Goal: Task Accomplishment & Management: Use online tool/utility

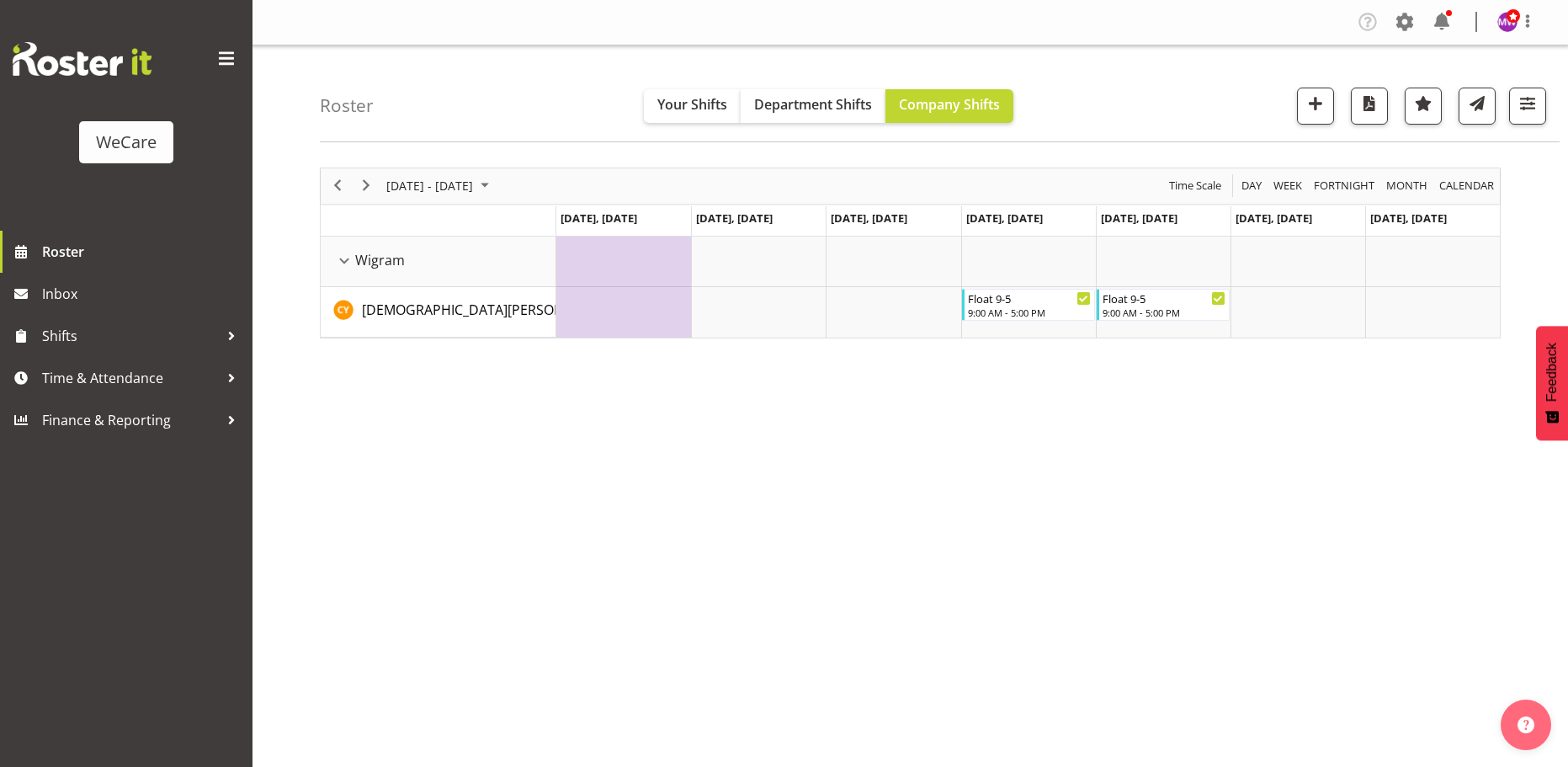
select select "location"
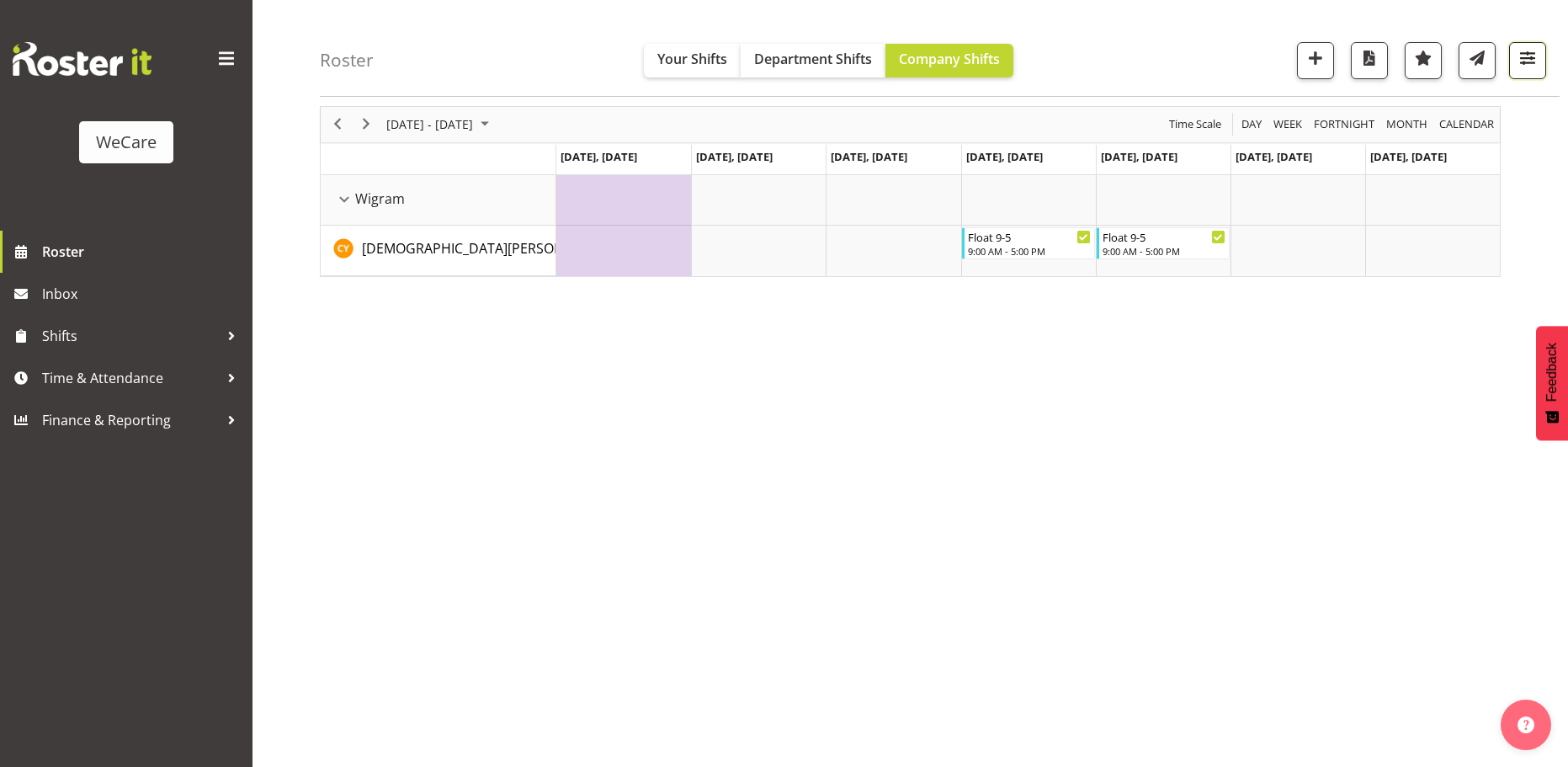
drag, startPoint x: 1539, startPoint y: 52, endPoint x: 1531, endPoint y: 67, distance: 17.0
click at [1538, 52] on span "button" at bounding box center [1528, 58] width 22 height 22
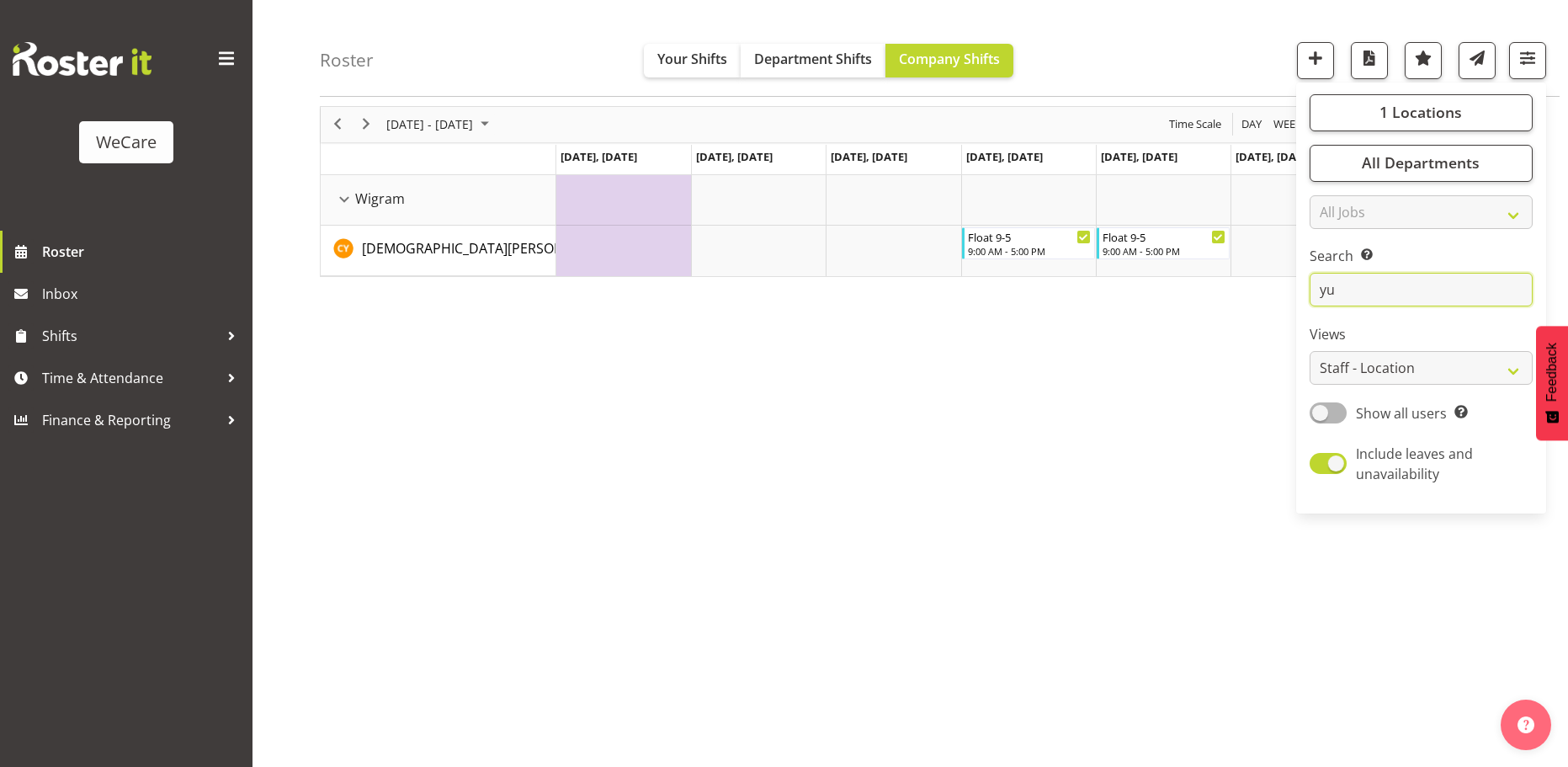
click at [1407, 291] on input "yu" at bounding box center [1422, 290] width 223 height 33
type input "y"
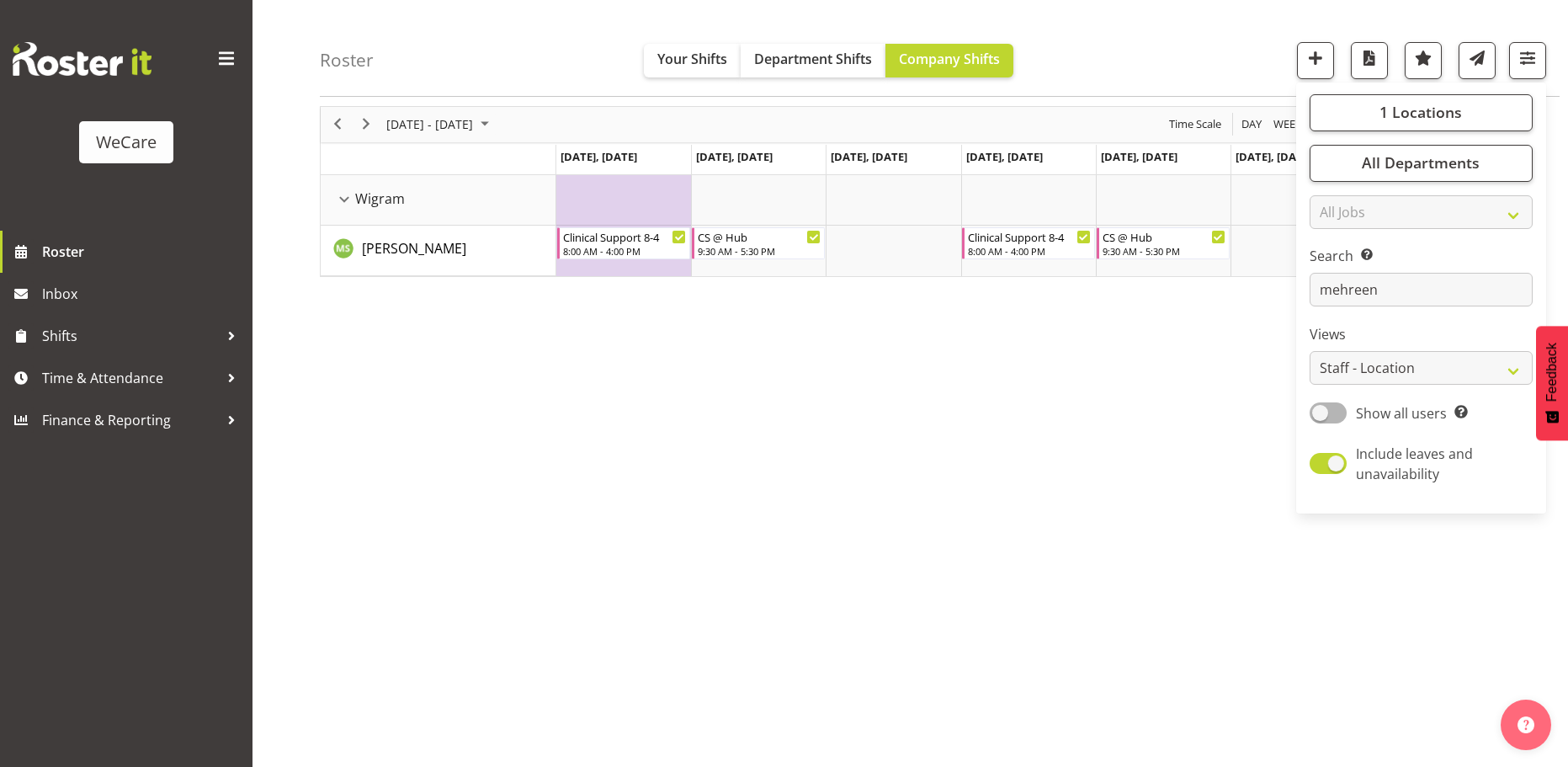
drag, startPoint x: 915, startPoint y: 484, endPoint x: 915, endPoint y: 458, distance: 26.0
click at [910, 476] on div "[DATE] - [DATE] [DATE] Day Week Fortnight Month calendar Month Agenda Time Scal…" at bounding box center [944, 430] width 1249 height 673
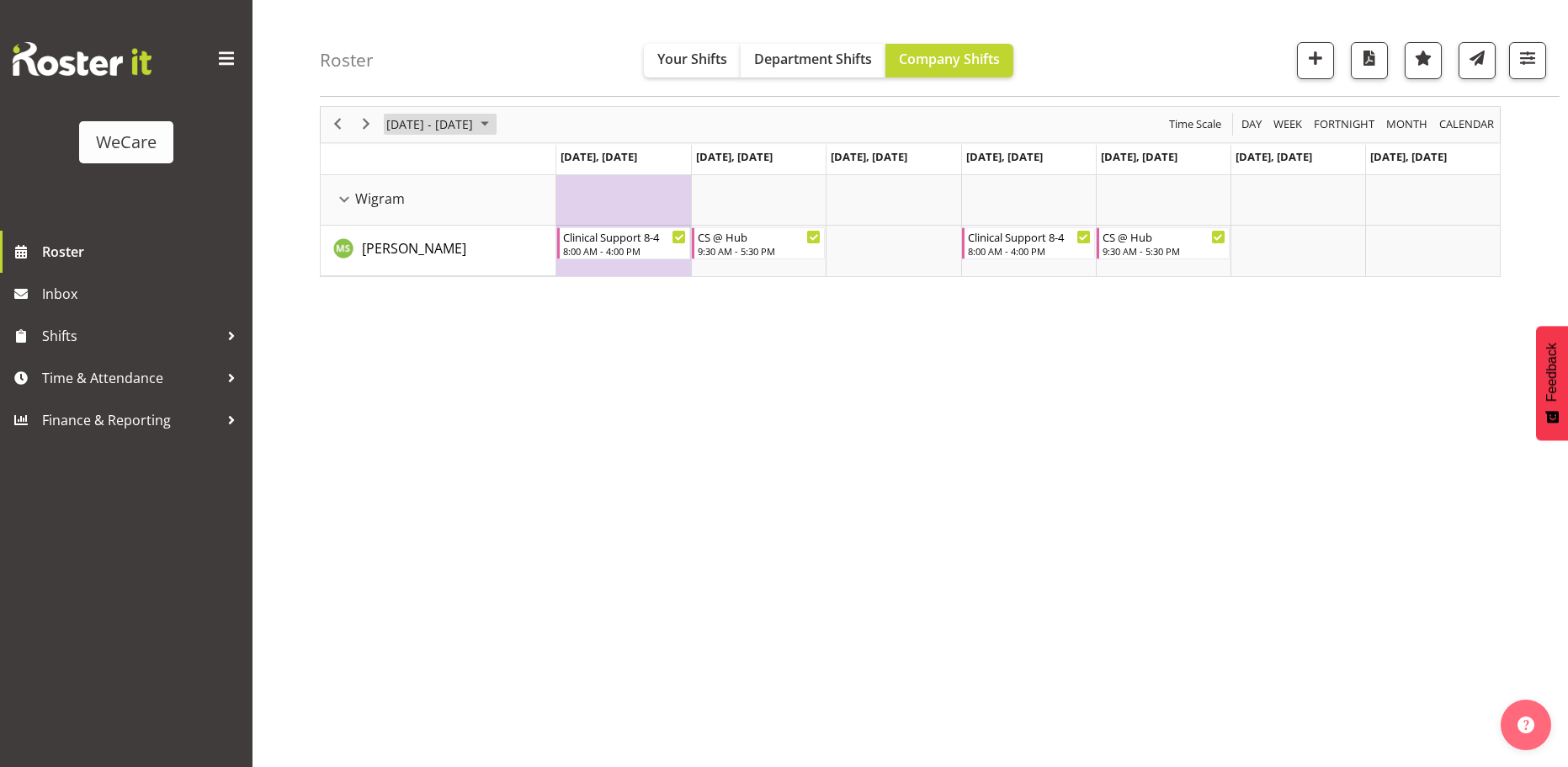
click at [416, 127] on span "[DATE] - [DATE]" at bounding box center [430, 124] width 90 height 21
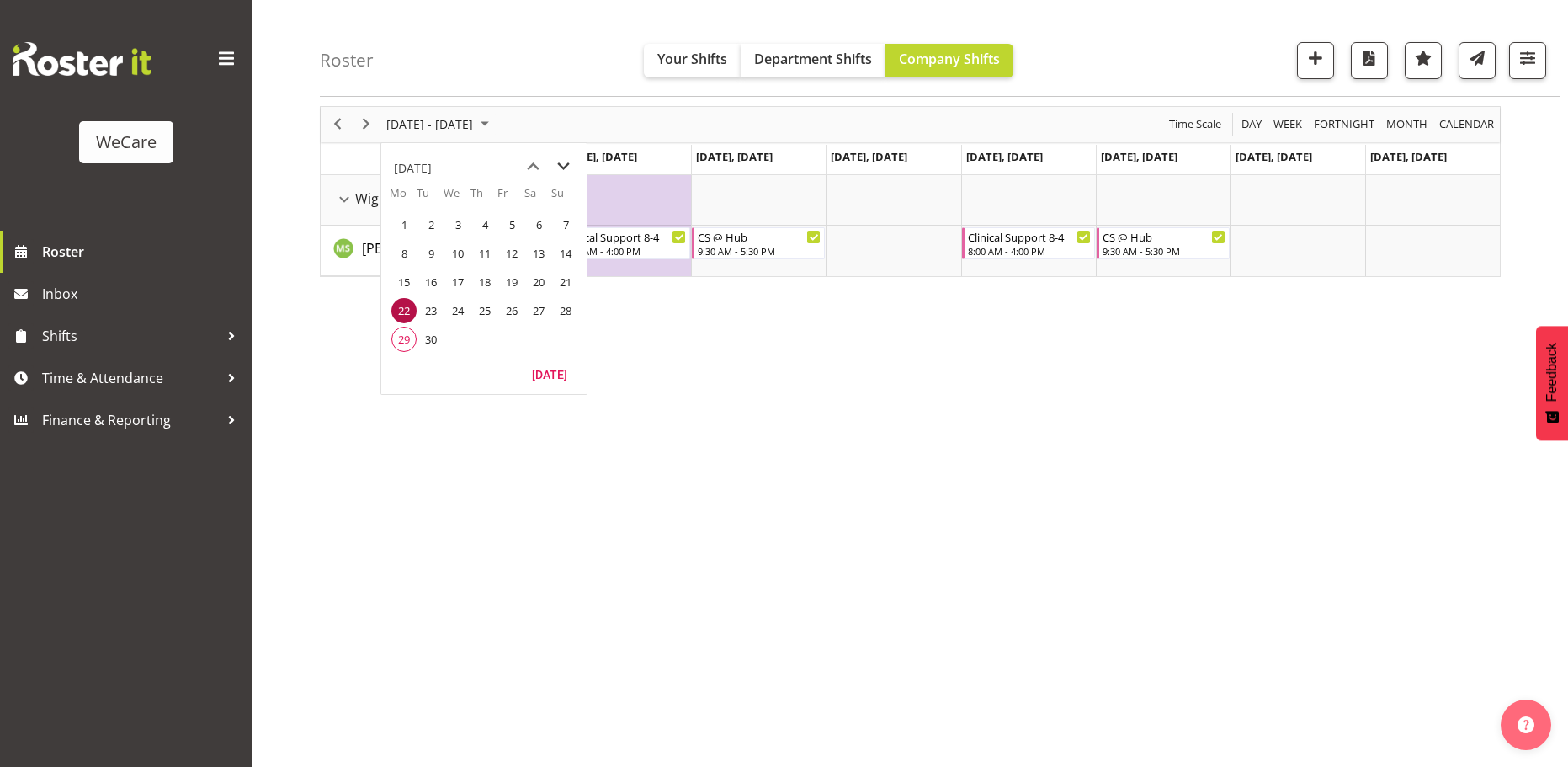
click at [553, 161] on span "next month" at bounding box center [564, 167] width 30 height 31
click at [559, 165] on span "next month" at bounding box center [564, 167] width 30 height 31
click at [405, 281] on span "10" at bounding box center [403, 281] width 25 height 25
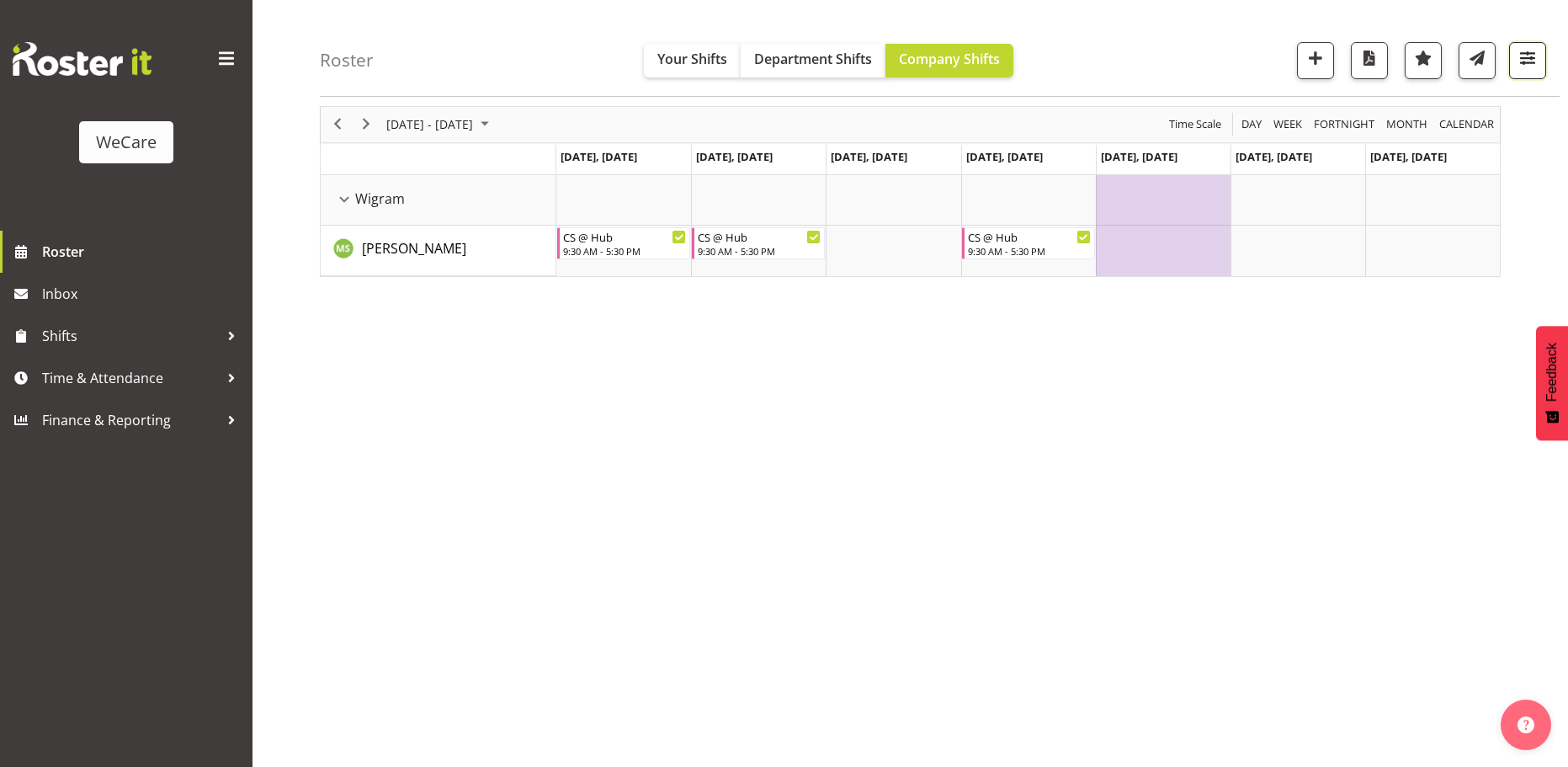
click at [1524, 70] on button "button" at bounding box center [1528, 60] width 37 height 37
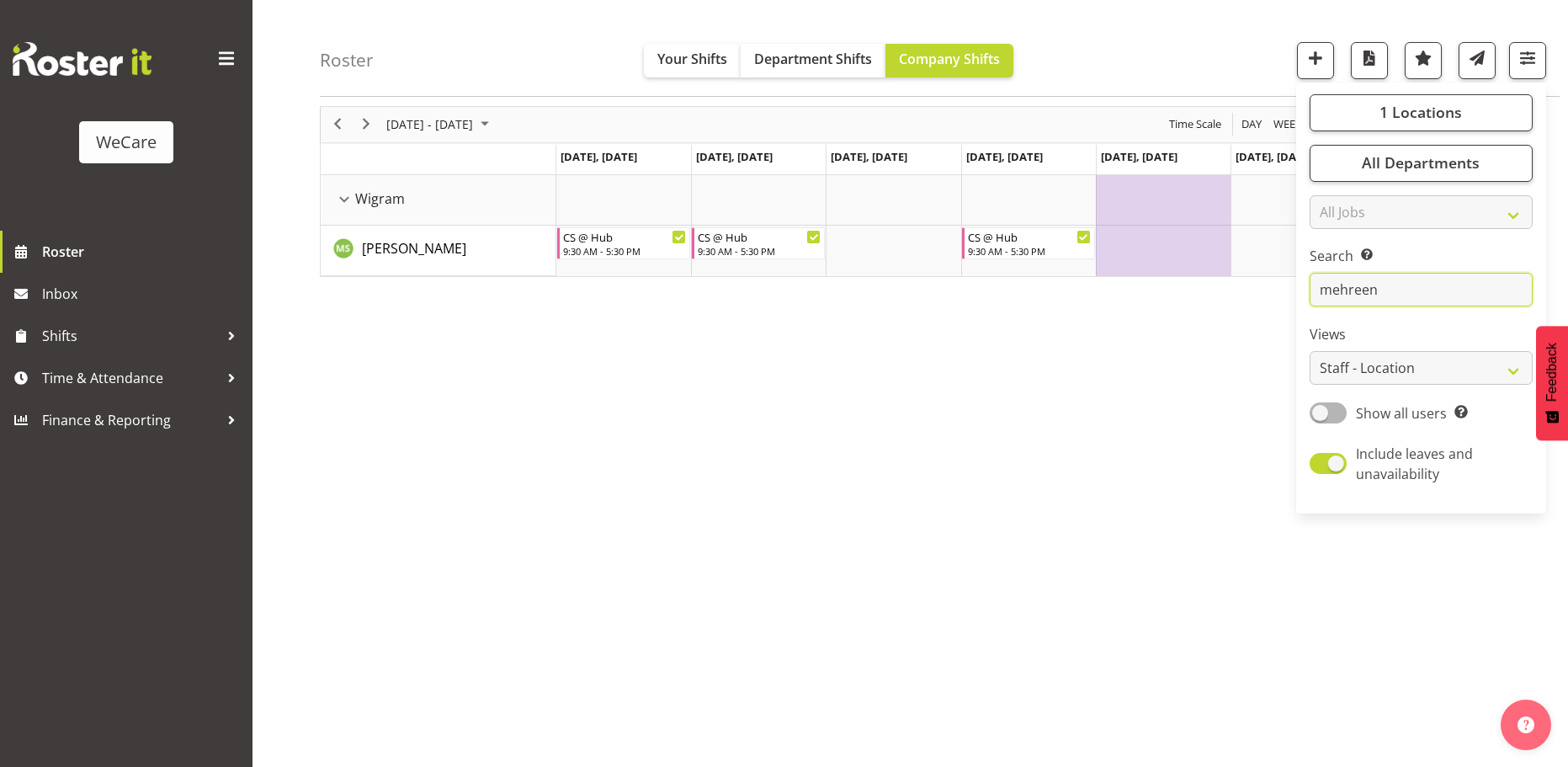
click at [1401, 290] on input "mehreen" at bounding box center [1422, 290] width 223 height 33
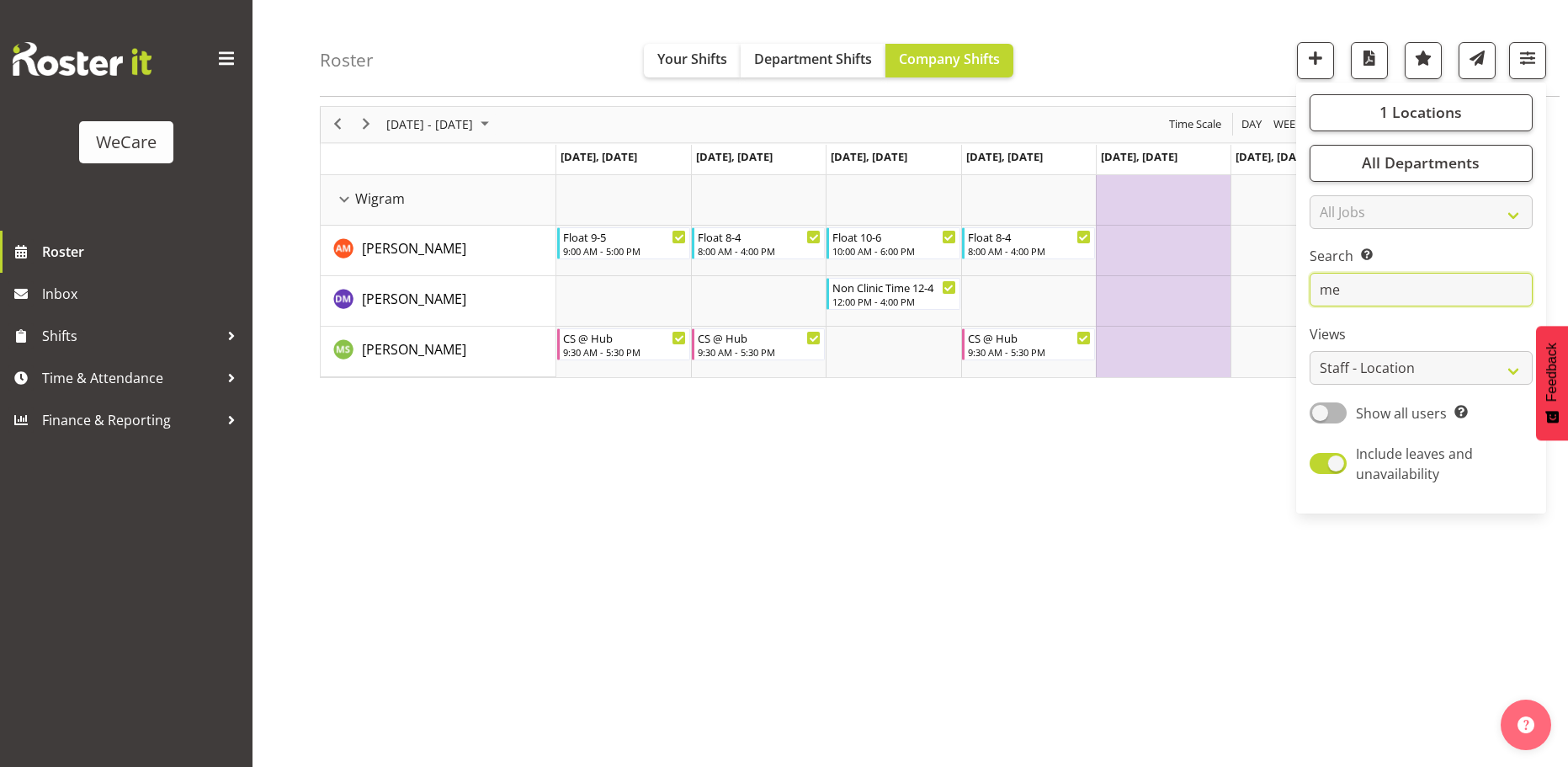
type input "m"
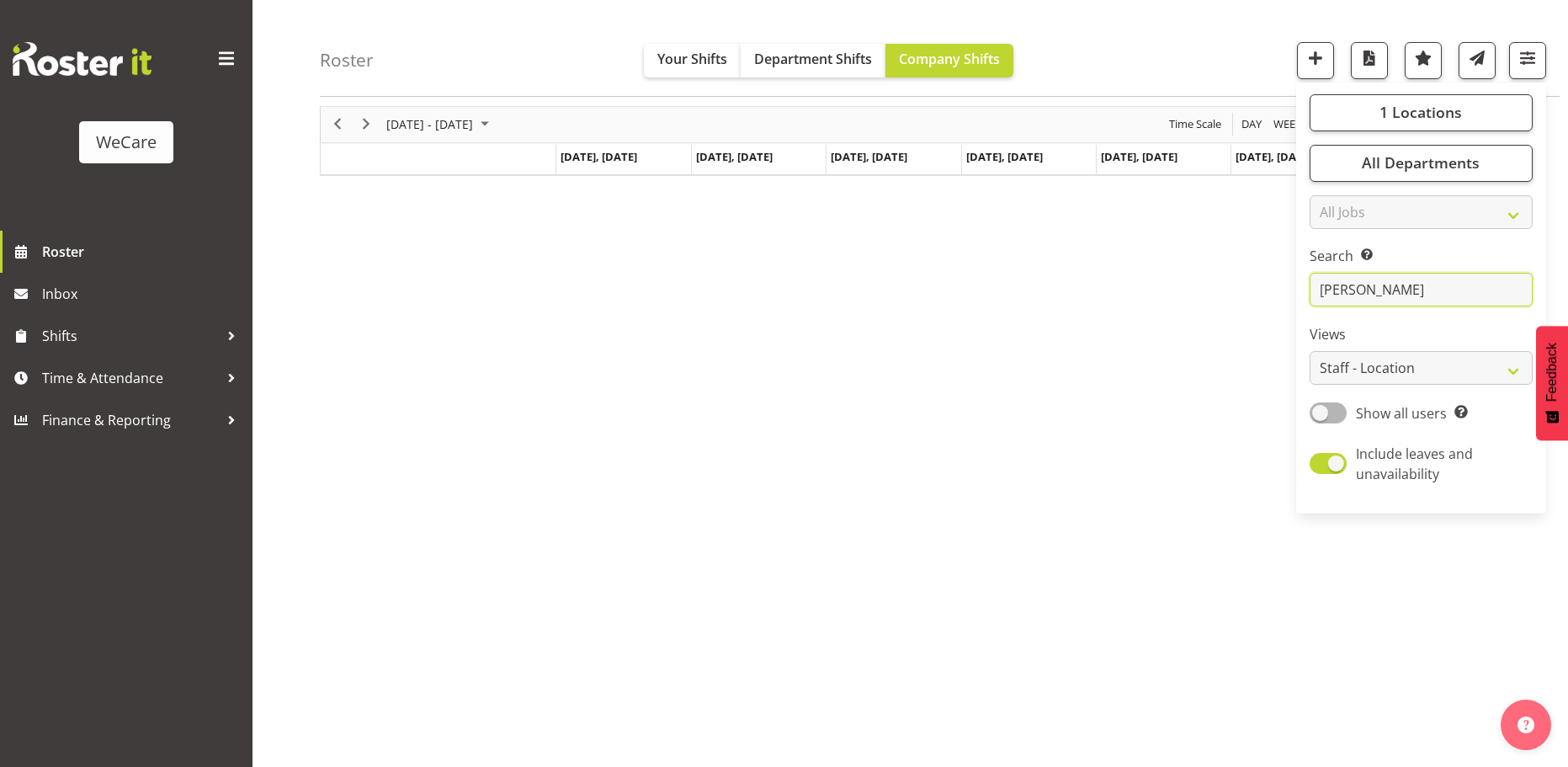
type input "[PERSON_NAME]"
click at [1413, 110] on span "1 Locations" at bounding box center [1421, 112] width 82 height 20
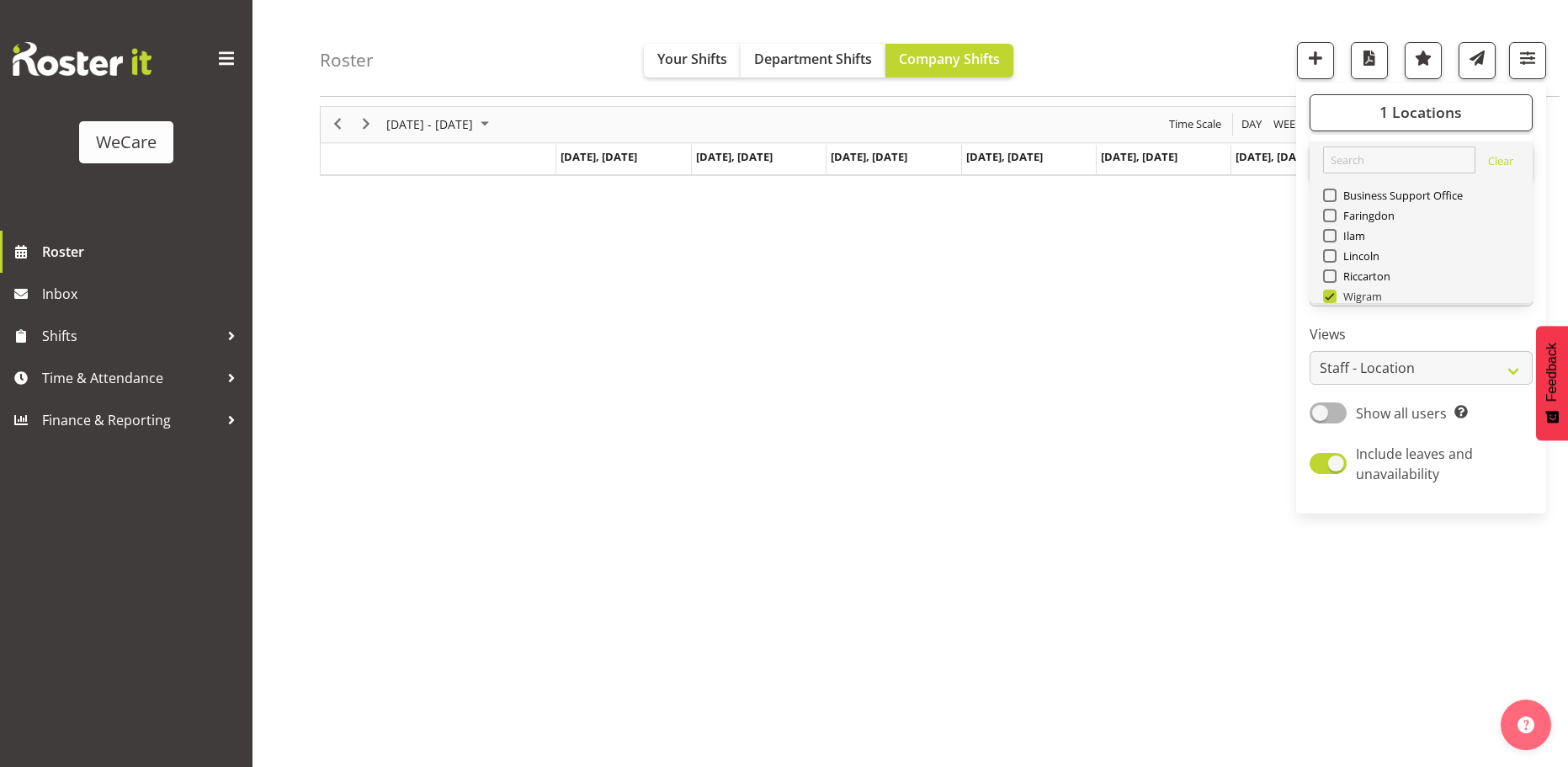
click at [1332, 289] on span at bounding box center [1329, 295] width 13 height 13
click at [1332, 291] on input "Wigram" at bounding box center [1329, 296] width 11 height 11
checkbox input "false"
click at [1352, 209] on span "Faringdon" at bounding box center [1365, 215] width 59 height 13
click at [1335, 210] on input "Faringdon" at bounding box center [1329, 216] width 11 height 11
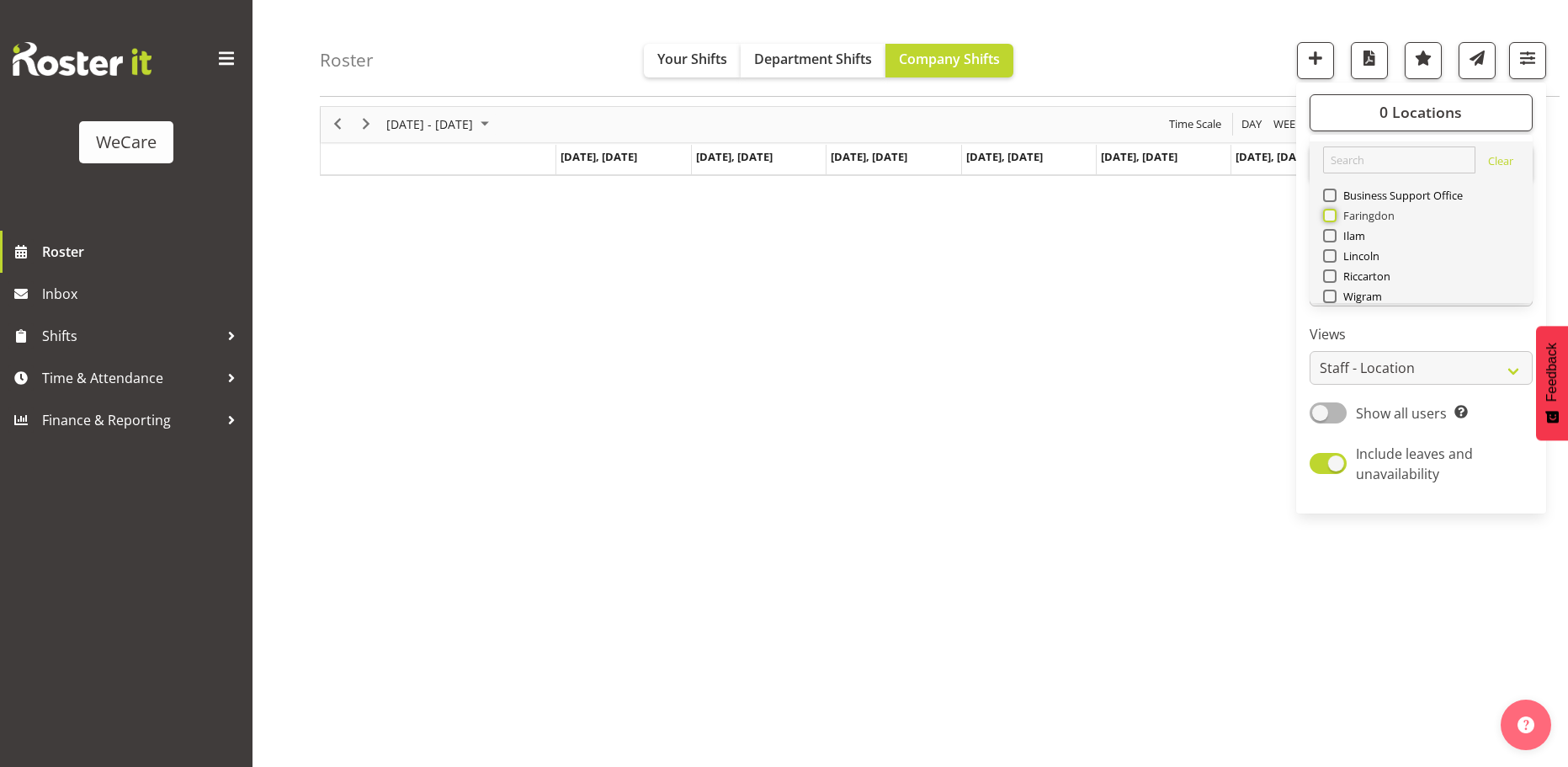
checkbox input "true"
click at [1351, 249] on span "Lincoln" at bounding box center [1358, 255] width 44 height 13
click at [1335, 251] on input "Lincoln" at bounding box center [1329, 256] width 11 height 11
checkbox input "true"
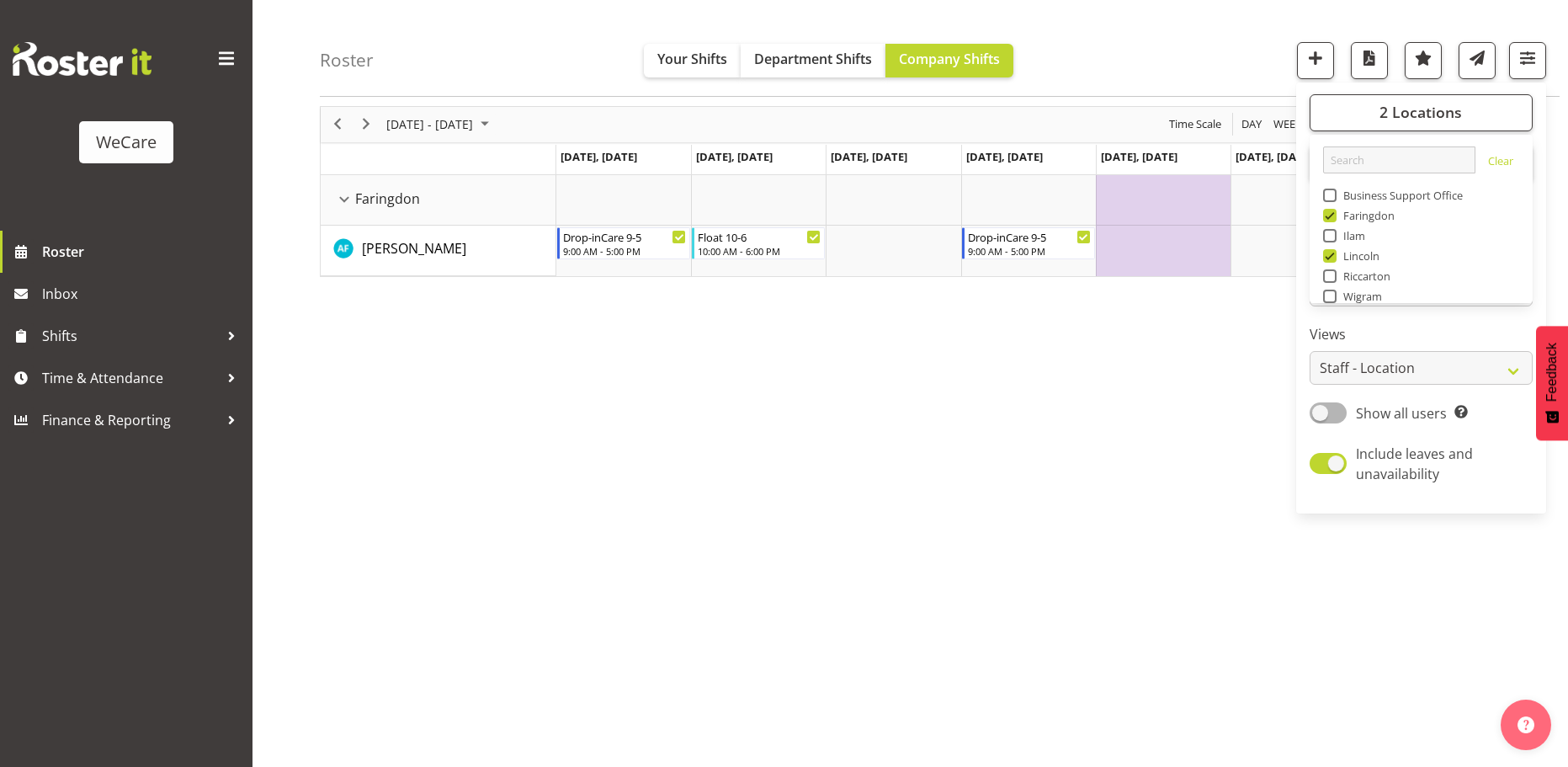
click at [873, 516] on div "[DATE] - [DATE] [DATE] Day Week Fortnight Month calendar Month Agenda Time Scal…" at bounding box center [944, 430] width 1249 height 673
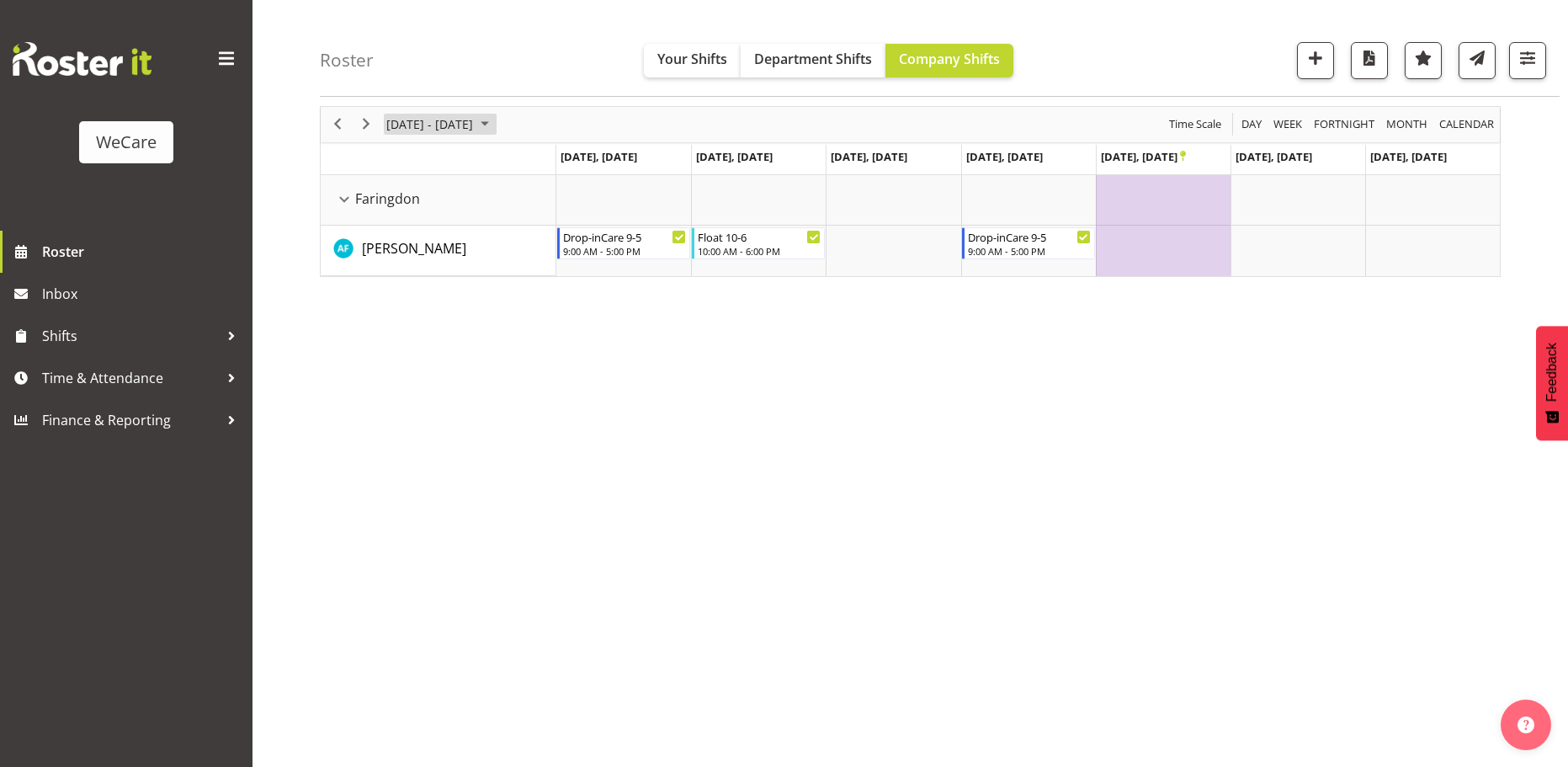
click at [474, 127] on span "[DATE] - [DATE]" at bounding box center [430, 124] width 90 height 21
click at [407, 309] on span "17" at bounding box center [403, 310] width 25 height 25
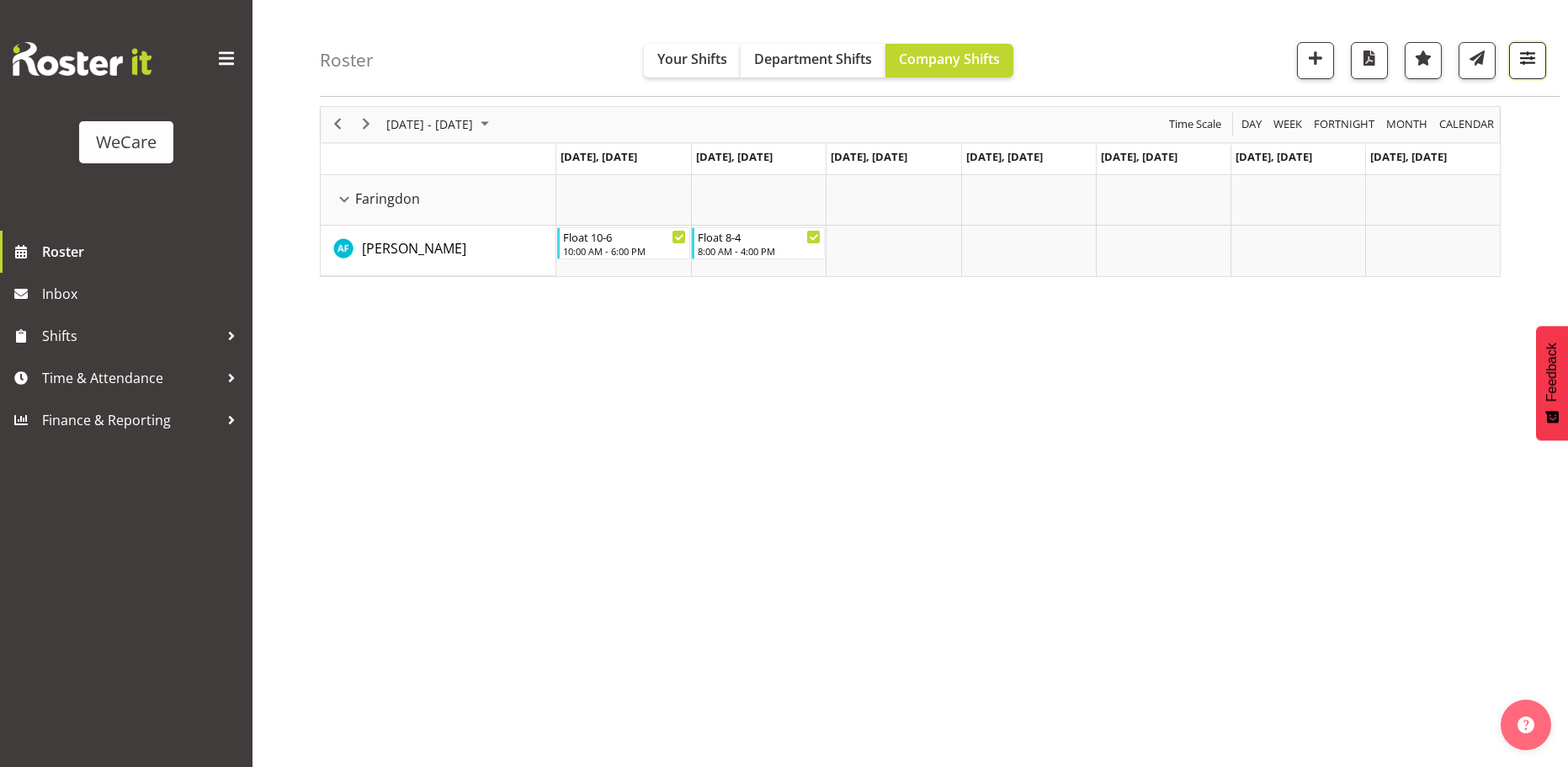
click at [1525, 63] on span "button" at bounding box center [1528, 58] width 22 height 22
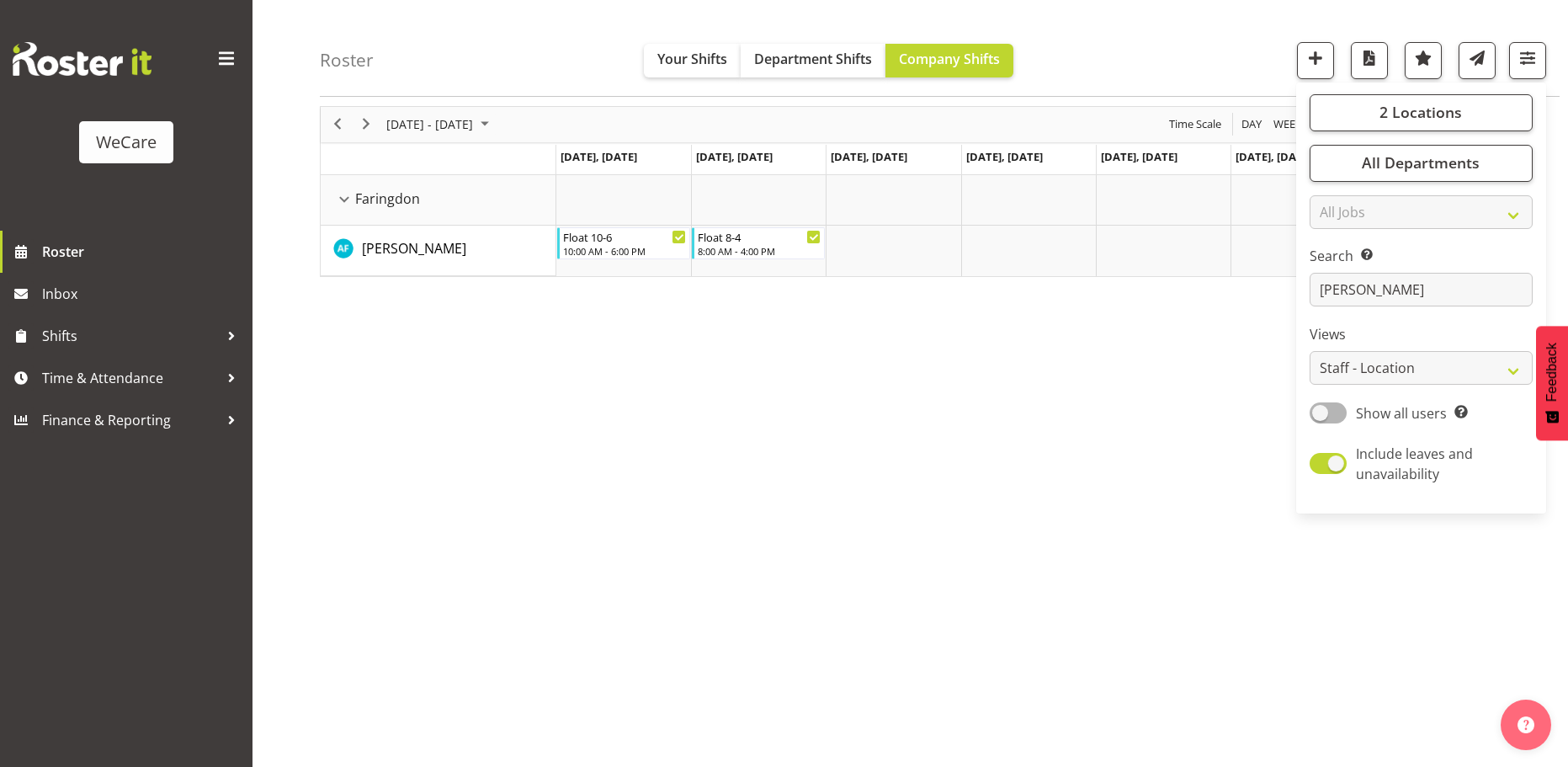
drag, startPoint x: 1032, startPoint y: 390, endPoint x: 1022, endPoint y: 393, distance: 10.4
click at [1023, 392] on div "[DATE] - [DATE] [DATE] Day Week Fortnight Month calendar Month Agenda Time Scal…" at bounding box center [944, 430] width 1249 height 673
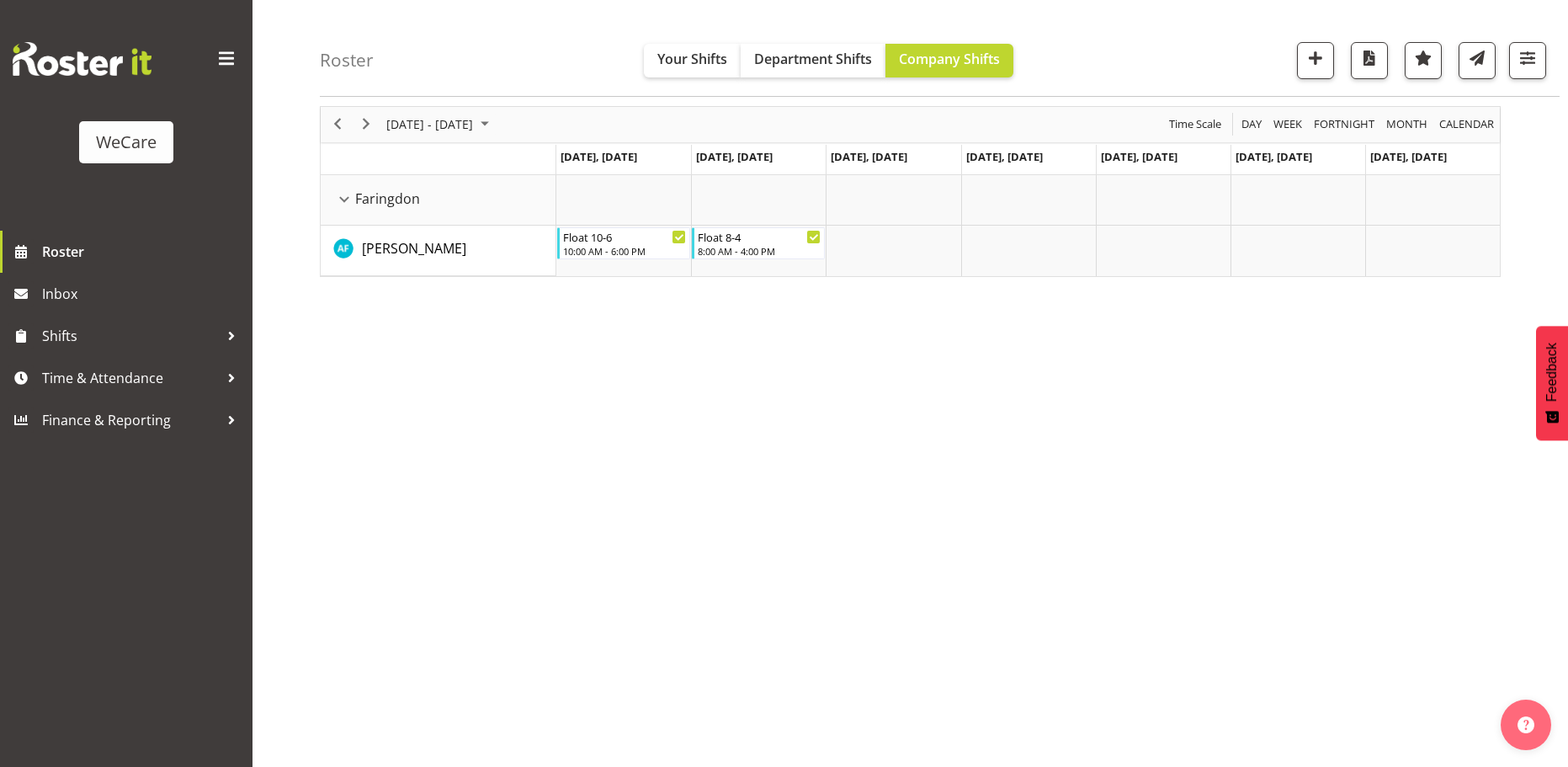
click at [472, 110] on div "[DATE] - [DATE]" at bounding box center [439, 124] width 118 height 35
click at [401, 337] on span "24" at bounding box center [403, 338] width 25 height 25
click at [1519, 61] on span "button" at bounding box center [1528, 58] width 22 height 22
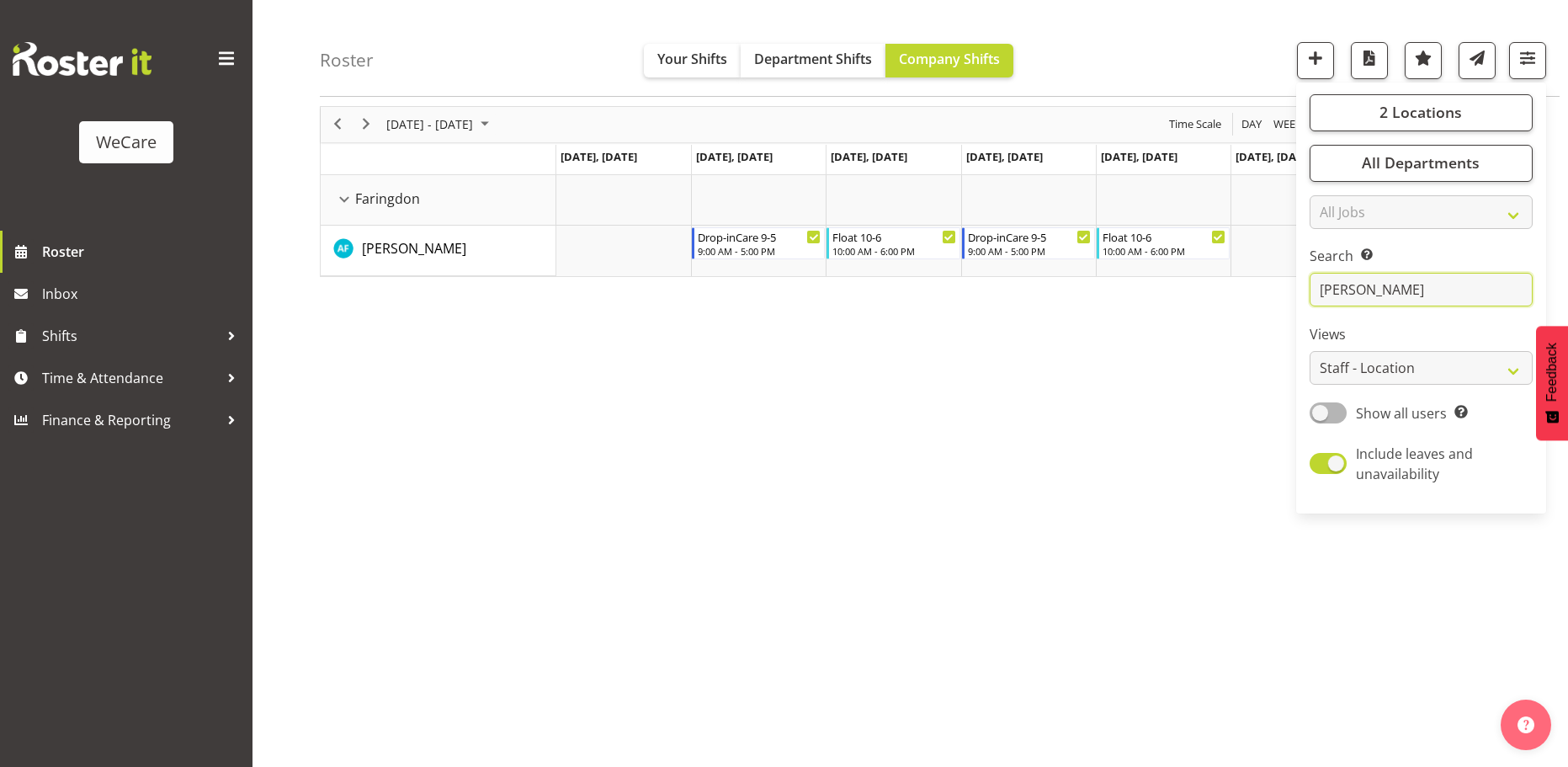
click at [1375, 286] on input "[PERSON_NAME]" at bounding box center [1422, 290] width 223 height 33
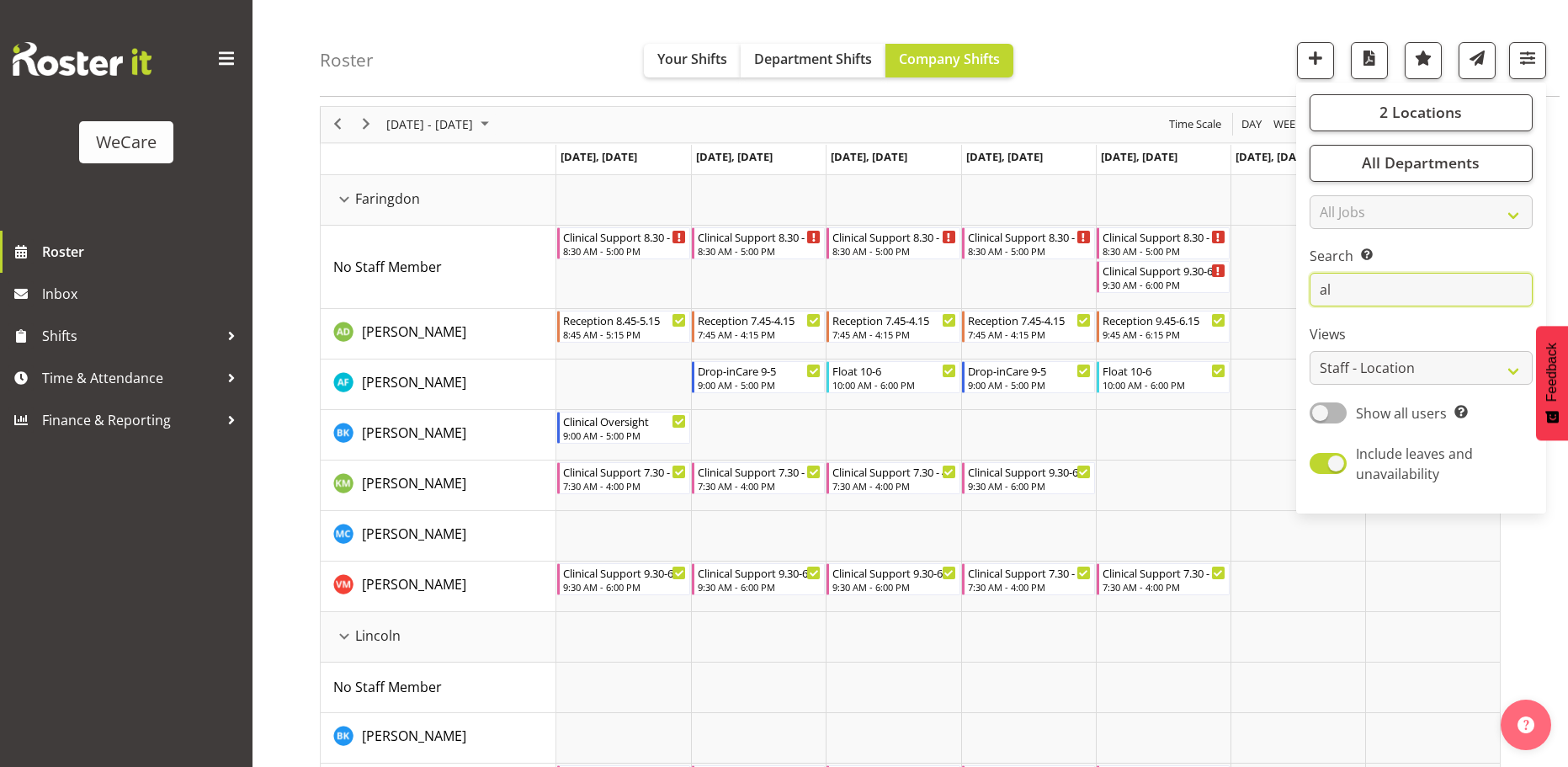
type input "a"
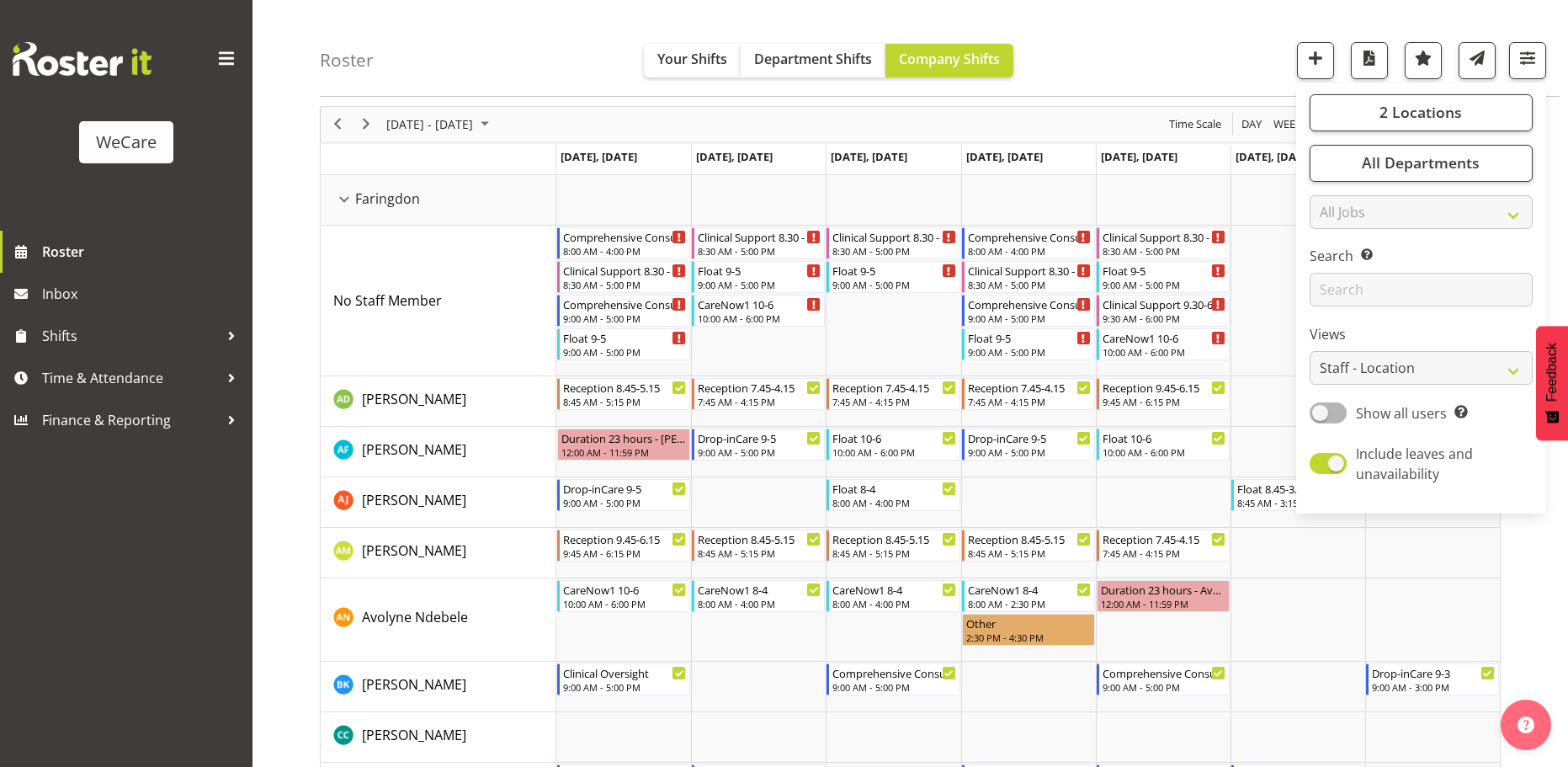
click at [541, 35] on div "Roster Your Shifts Department Shifts Company Shifts 2 Locations Clear Business …" at bounding box center [940, 48] width 1240 height 96
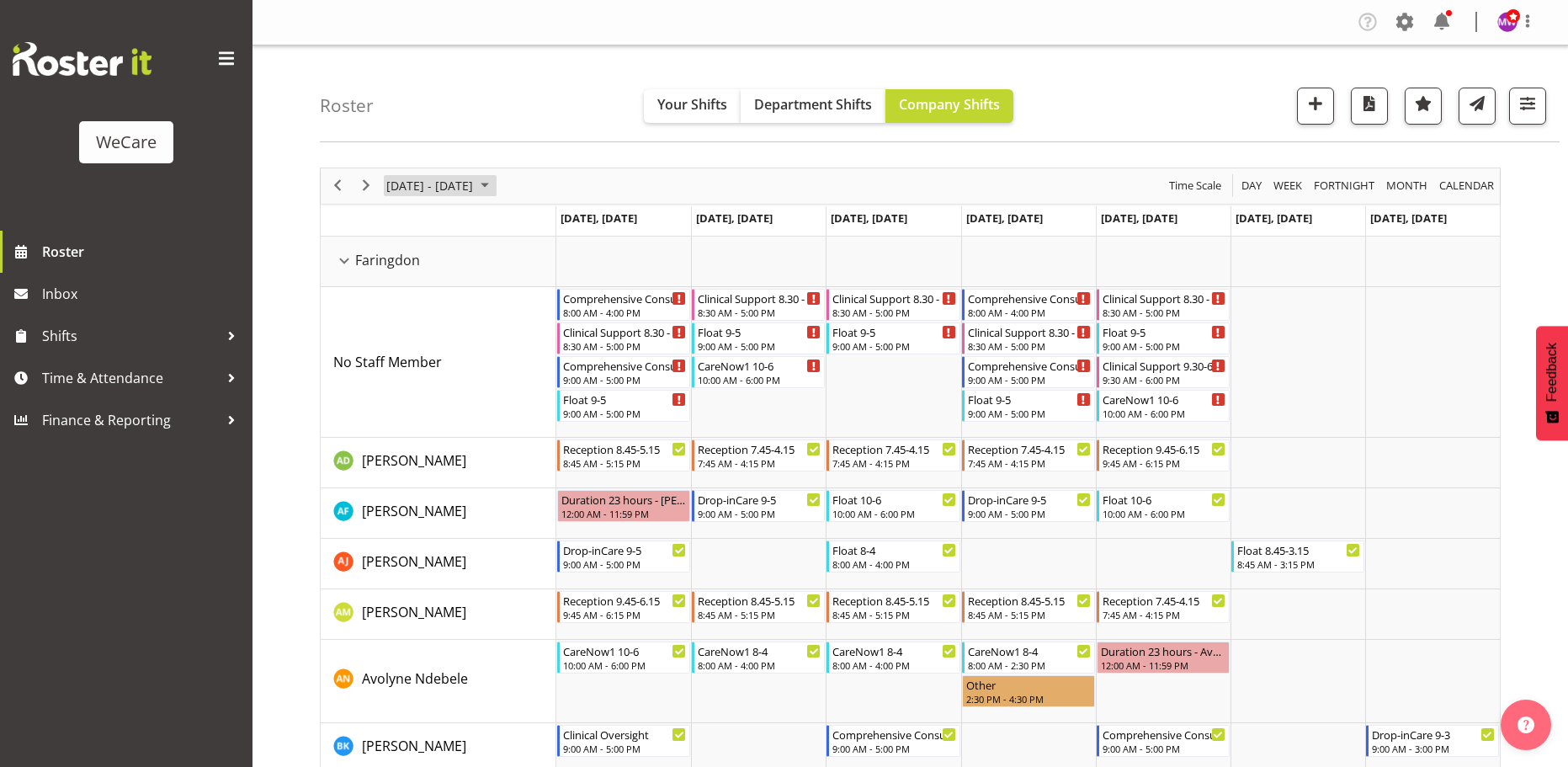
click at [442, 196] on span "[DATE] - [DATE]" at bounding box center [430, 186] width 90 height 21
click at [403, 361] on span "17" at bounding box center [403, 372] width 25 height 25
